Goal: Transaction & Acquisition: Purchase product/service

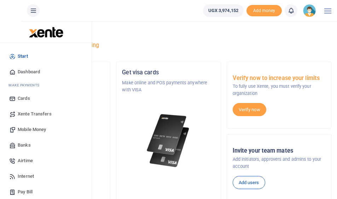
click at [36, 128] on span "Mobile Money" at bounding box center [32, 129] width 28 height 7
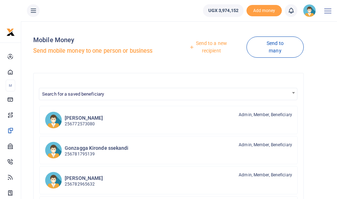
click at [216, 49] on link "Send to a new recipient" at bounding box center [208, 47] width 75 height 20
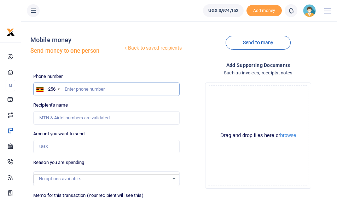
click at [101, 89] on input "text" at bounding box center [106, 88] width 146 height 13
type input "705358392"
click at [59, 144] on input "Amount you want to send" at bounding box center [106, 146] width 146 height 13
type input "[PERSON_NAME]"
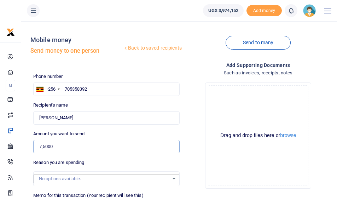
type input "75,000"
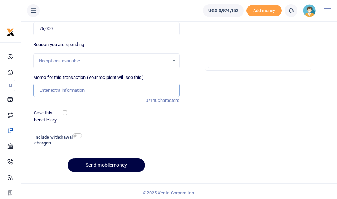
click at [55, 89] on input "Memo for this transaction (Your recipient will see this)" at bounding box center [106, 89] width 146 height 13
type input "t"
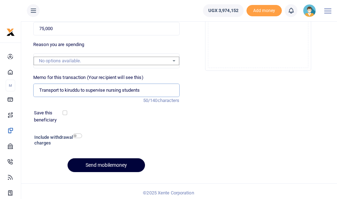
type input "Transport to kiruddu to supervise nursing students"
click at [109, 162] on button "Send mobilemoney" at bounding box center [106, 165] width 77 height 14
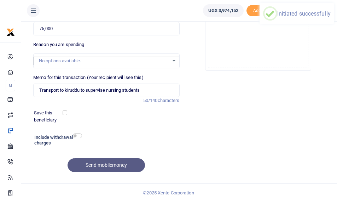
scroll to position [0, 0]
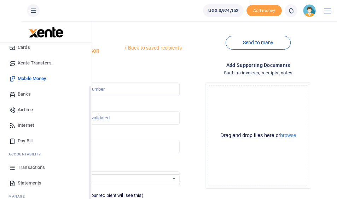
scroll to position [53, 0]
